Goal: Task Accomplishment & Management: Use online tool/utility

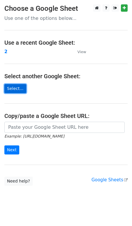
click at [18, 88] on link "Select..." at bounding box center [15, 88] width 22 height 9
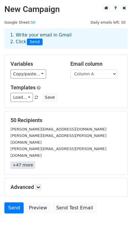
click at [26, 162] on link "+47 more" at bounding box center [23, 165] width 25 height 7
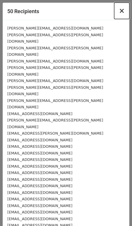
click at [122, 13] on span "×" at bounding box center [122, 11] width 6 height 8
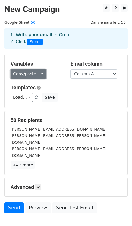
click at [40, 72] on link "Copy/paste..." at bounding box center [29, 74] width 36 height 9
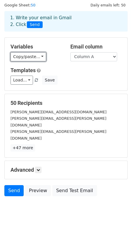
scroll to position [24, 0]
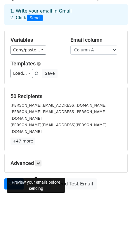
click at [43, 178] on link "Preview" at bounding box center [38, 183] width 26 height 11
click at [12, 178] on link "Send" at bounding box center [13, 183] width 19 height 11
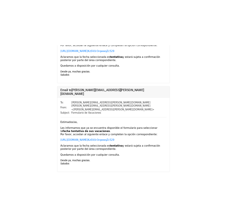
scroll to position [364, 0]
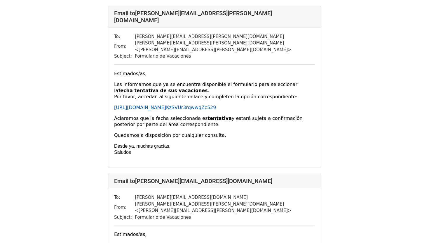
click at [154, 105] on link "https://forms.gle/ KzSVUr3rqwwqZc529" at bounding box center [165, 108] width 102 height 6
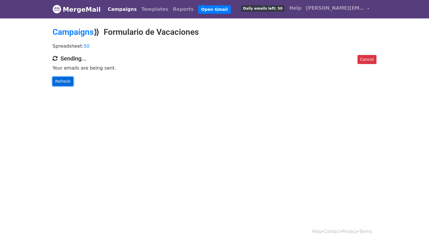
click at [65, 82] on link "Refresh" at bounding box center [63, 81] width 21 height 9
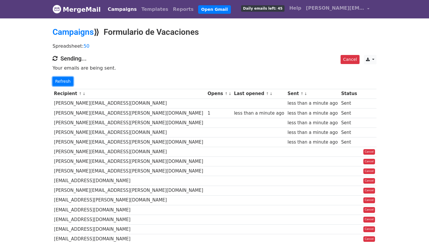
click at [65, 82] on link "Refresh" at bounding box center [63, 81] width 21 height 9
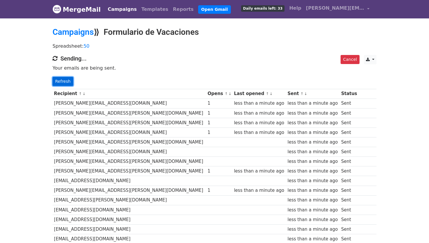
click at [65, 81] on link "Refresh" at bounding box center [63, 81] width 21 height 9
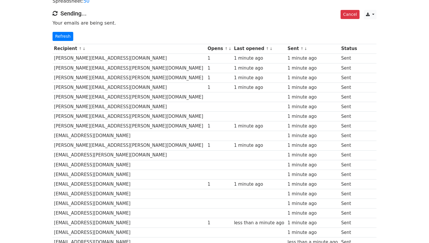
scroll to position [37, 0]
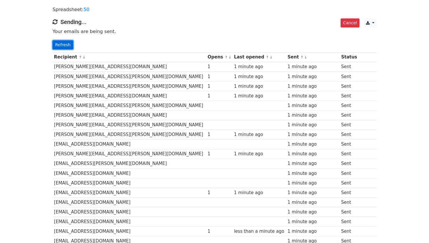
click at [66, 44] on link "Refresh" at bounding box center [63, 44] width 21 height 9
